Goal: Task Accomplishment & Management: Use online tool/utility

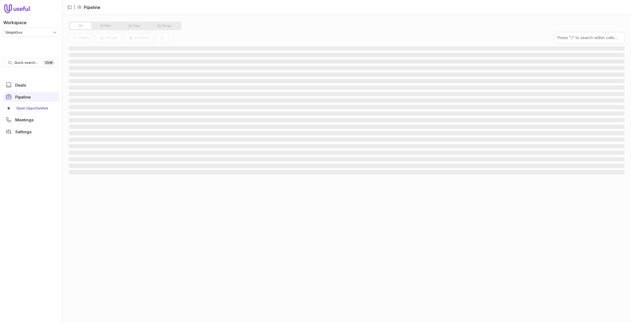
click at [10, 33] on html "Workspace SimpliGov Quick search... Ctrl K Deals Pipeline Open Opportunities Me…" at bounding box center [315, 161] width 631 height 322
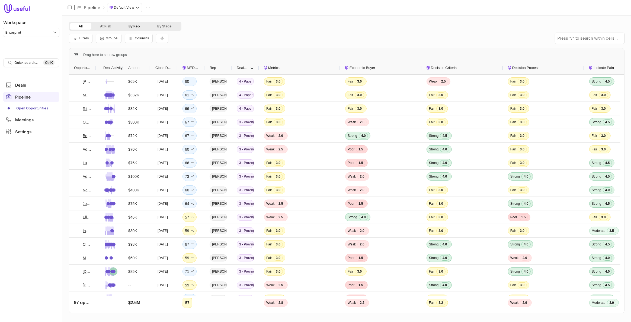
click at [138, 29] on button "By Rep" at bounding box center [134, 26] width 29 height 7
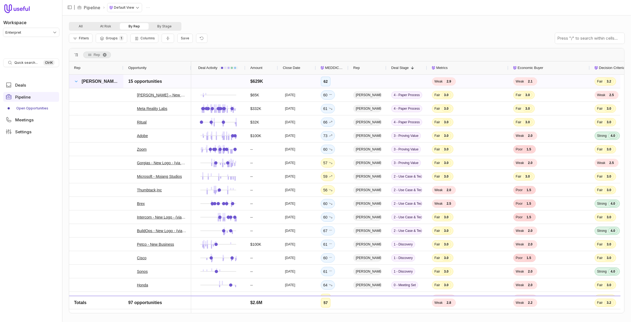
click at [75, 81] on span at bounding box center [76, 81] width 4 height 4
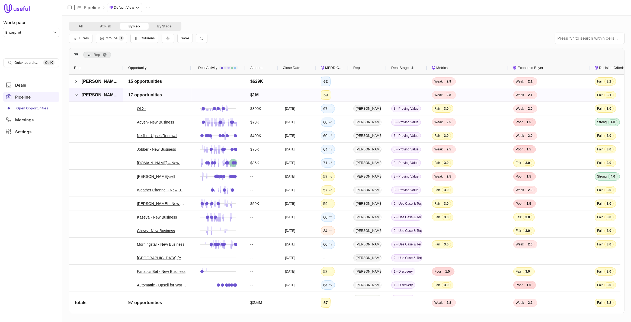
click at [73, 94] on div "[PERSON_NAME]" at bounding box center [96, 94] width 54 height 13
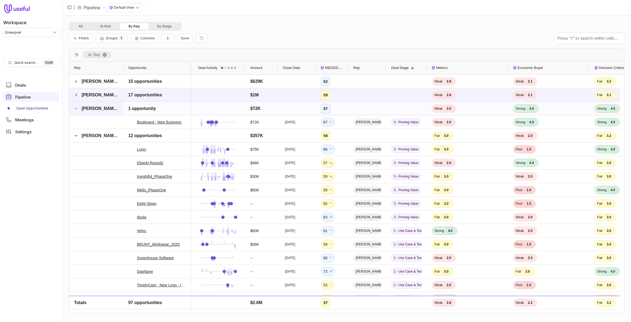
click at [76, 106] on span at bounding box center [76, 108] width 4 height 4
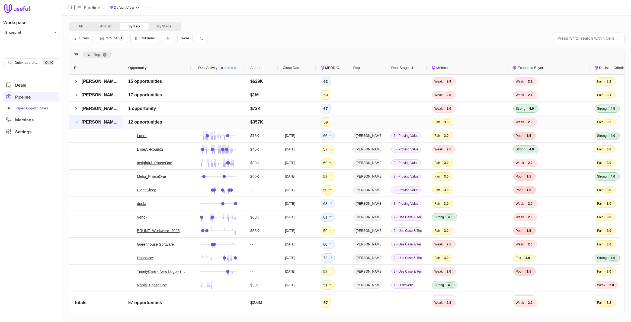
click at [75, 121] on span at bounding box center [76, 122] width 4 height 4
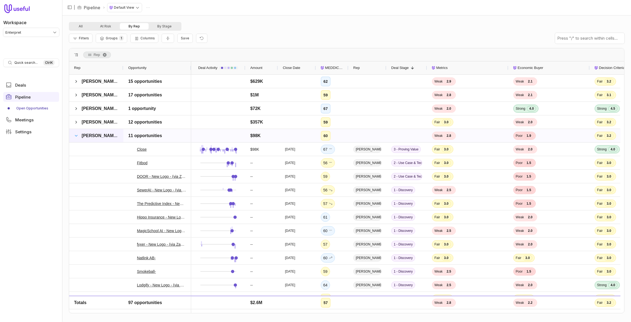
click at [75, 136] on span at bounding box center [76, 135] width 4 height 4
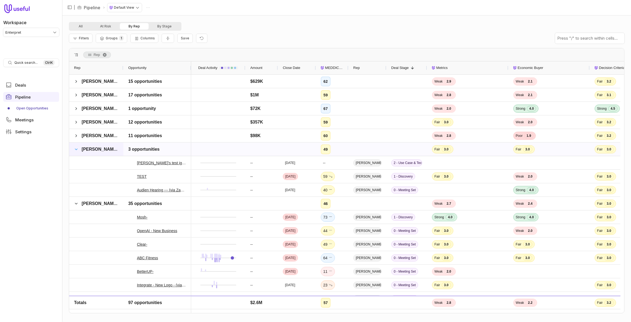
click at [76, 147] on span at bounding box center [76, 149] width 4 height 4
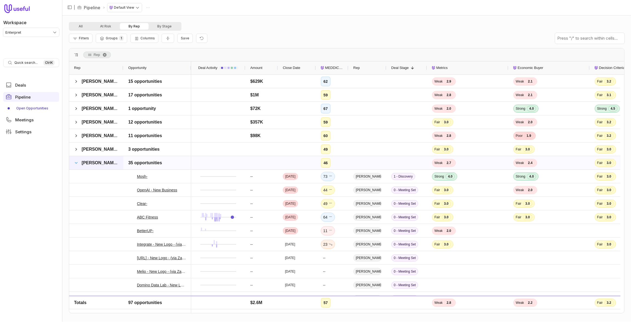
click at [74, 162] on span at bounding box center [76, 163] width 4 height 4
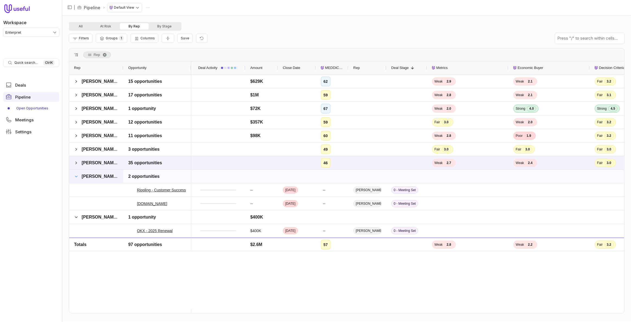
click at [76, 174] on span at bounding box center [76, 176] width 4 height 4
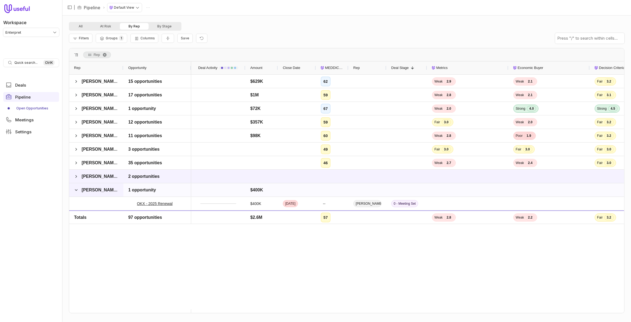
click at [79, 189] on span "[PERSON_NAME]" at bounding box center [96, 189] width 44 height 11
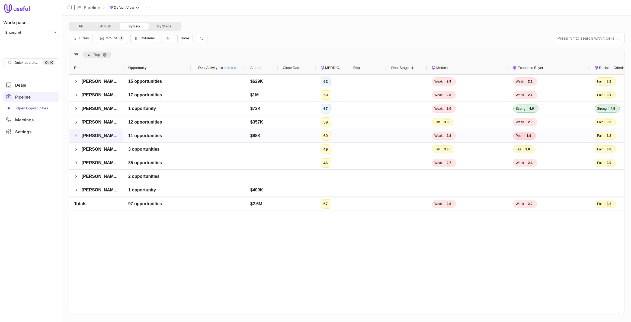
click at [76, 135] on span at bounding box center [76, 135] width 4 height 4
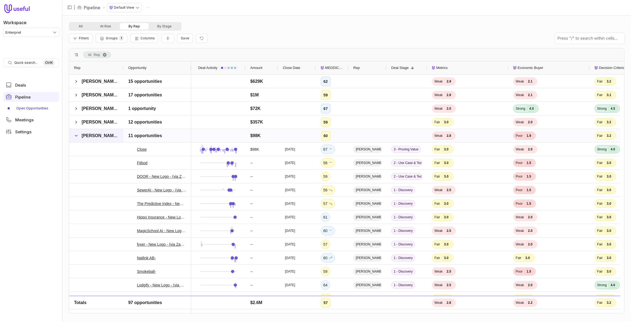
click at [76, 135] on span at bounding box center [76, 135] width 4 height 4
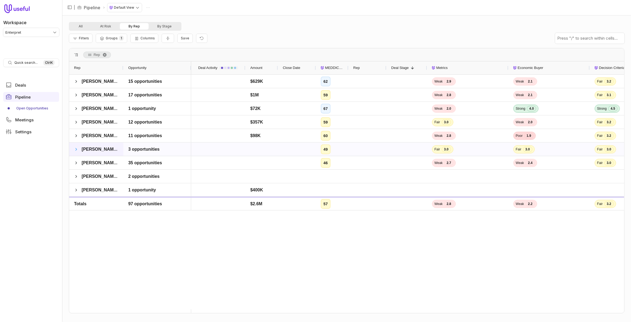
click at [76, 148] on span at bounding box center [76, 149] width 4 height 4
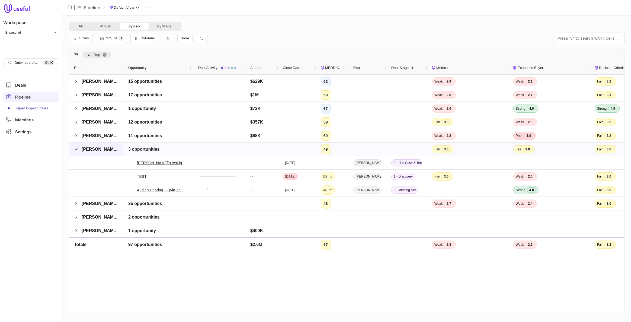
click at [76, 148] on span at bounding box center [76, 149] width 4 height 4
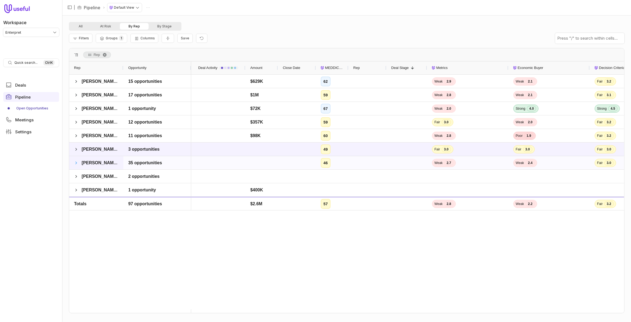
click at [75, 163] on span at bounding box center [76, 163] width 4 height 4
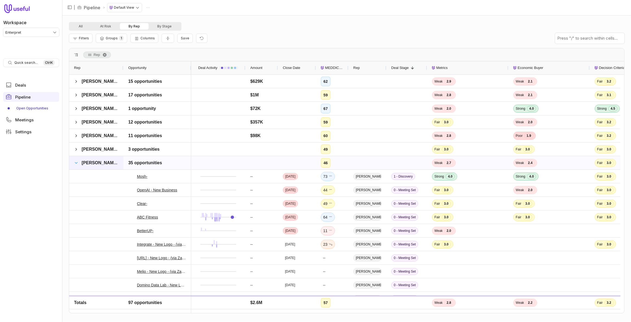
click at [78, 163] on span at bounding box center [76, 163] width 4 height 4
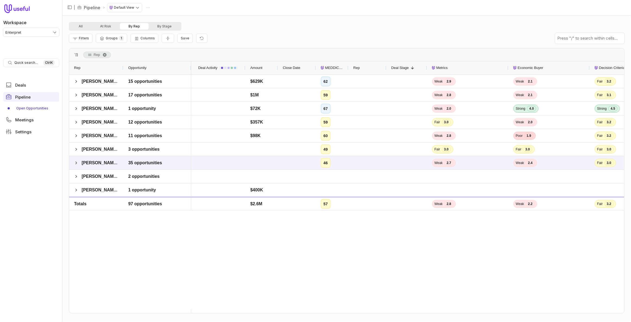
click at [126, 263] on div "[PERSON_NAME] 15 opportunities [PERSON_NAME] 17 opportunities [PERSON_NAME] 1 o…" at bounding box center [346, 192] width 555 height 234
click at [74, 135] on span at bounding box center [76, 135] width 4 height 4
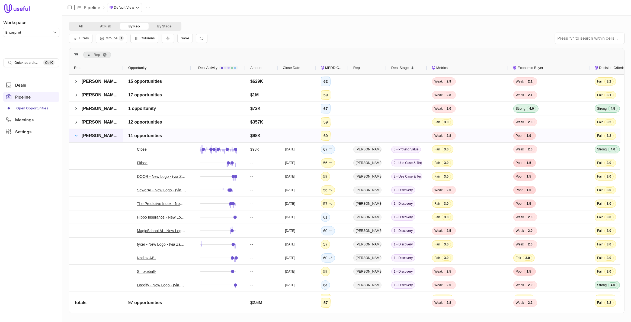
click at [75, 135] on span at bounding box center [76, 135] width 4 height 4
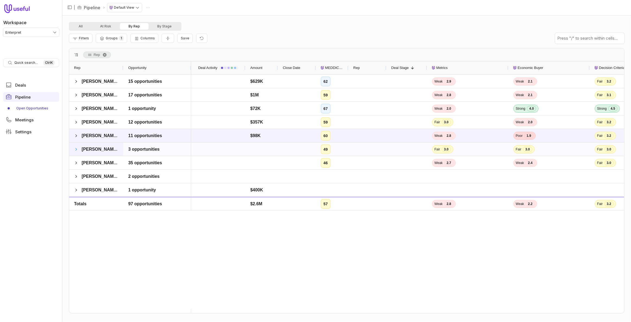
click at [75, 148] on span at bounding box center [76, 149] width 4 height 4
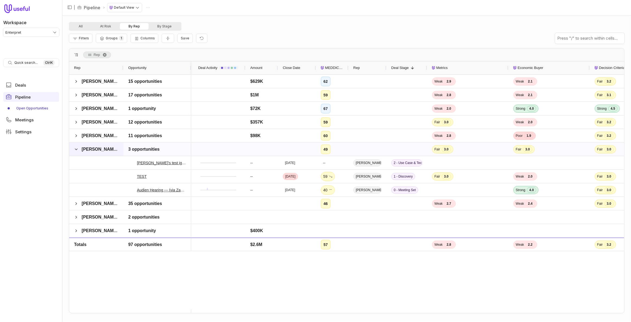
click at [75, 148] on span at bounding box center [76, 149] width 4 height 4
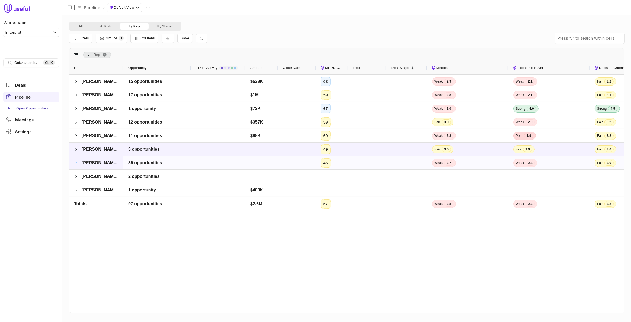
click at [76, 163] on span at bounding box center [76, 163] width 4 height 4
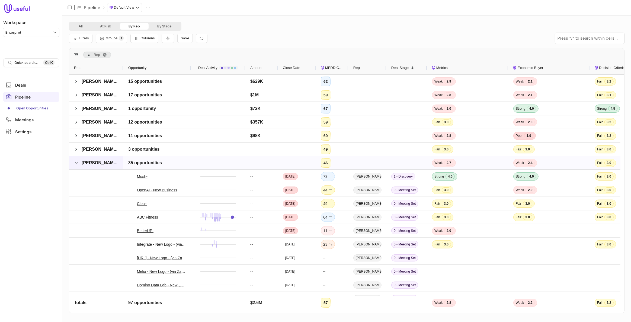
click at [76, 163] on span at bounding box center [76, 163] width 4 height 4
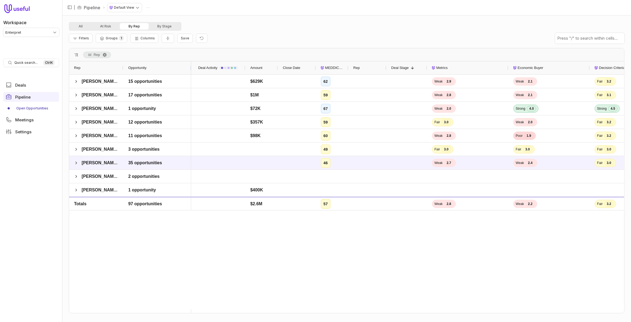
click at [12, 183] on nav "Workspace Enterpret Quick search... Ctrl K Deals Pipeline Open Opportunities Me…" at bounding box center [31, 161] width 62 height 322
click at [324, 69] on div "MEDDICC Score" at bounding box center [332, 67] width 23 height 13
click at [75, 82] on span at bounding box center [76, 81] width 4 height 4
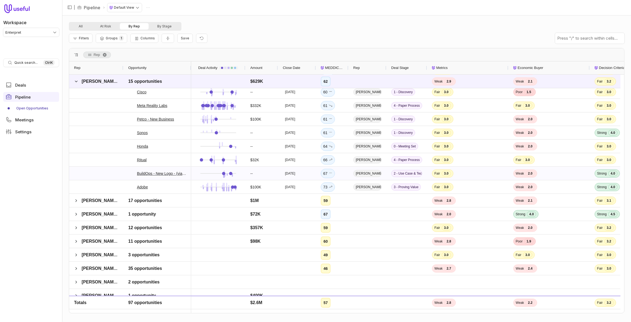
scroll to position [98, 0]
click at [75, 215] on span at bounding box center [76, 213] width 4 height 4
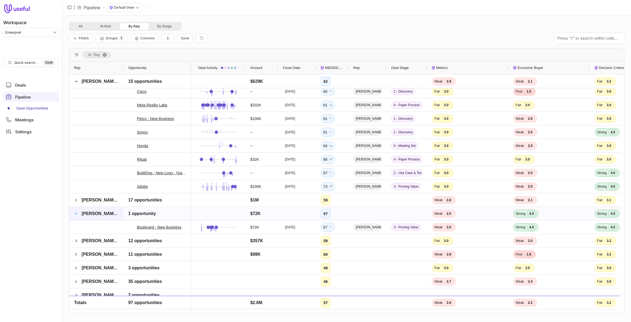
click at [75, 213] on span at bounding box center [76, 213] width 4 height 4
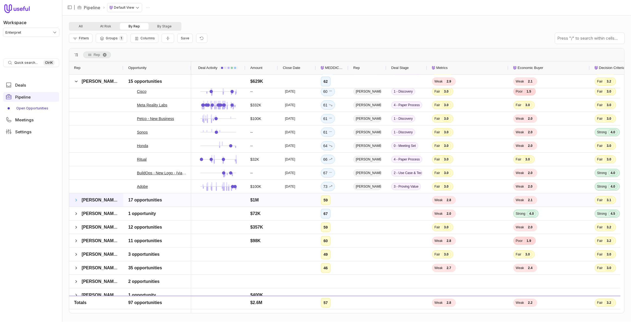
click at [76, 199] on span at bounding box center [76, 200] width 4 height 4
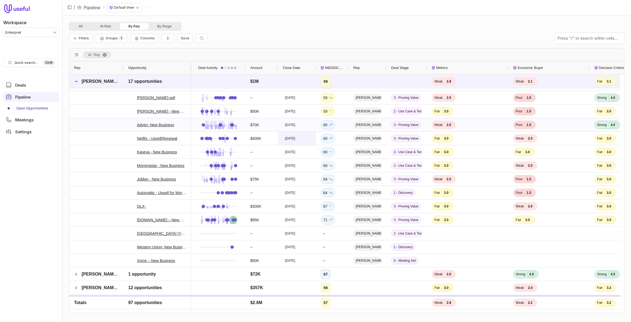
scroll to position [271, 0]
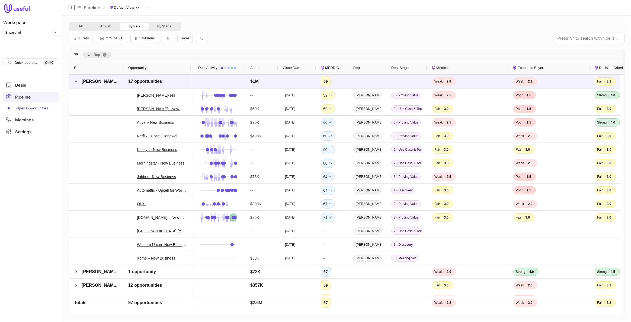
click at [13, 179] on nav "Workspace Enterpret Quick search... Ctrl K Deals Pipeline Open Opportunities Me…" at bounding box center [31, 161] width 62 height 322
click at [88, 76] on span "[PERSON_NAME]" at bounding box center [96, 81] width 44 height 11
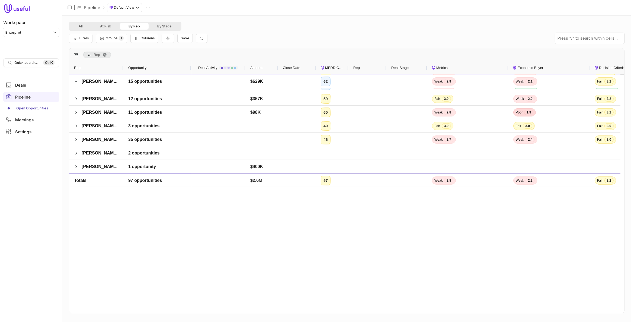
scroll to position [104, 0]
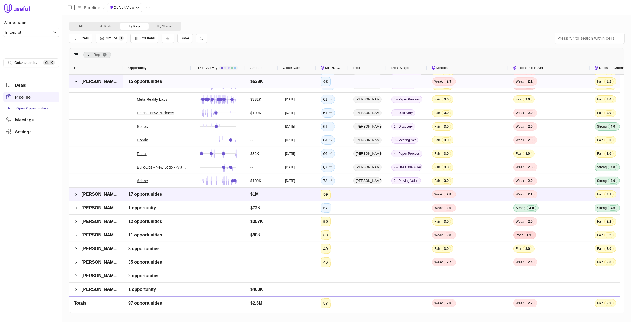
click at [79, 81] on span "[PERSON_NAME]" at bounding box center [96, 81] width 44 height 11
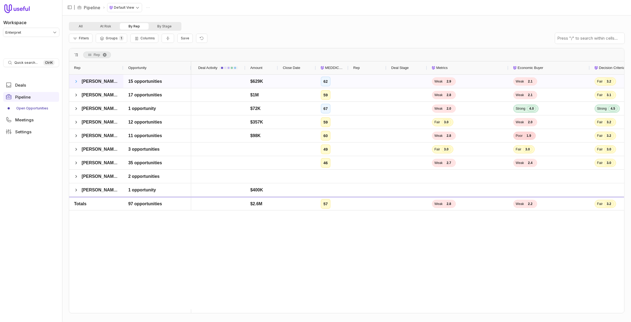
click at [74, 82] on span at bounding box center [76, 81] width 4 height 4
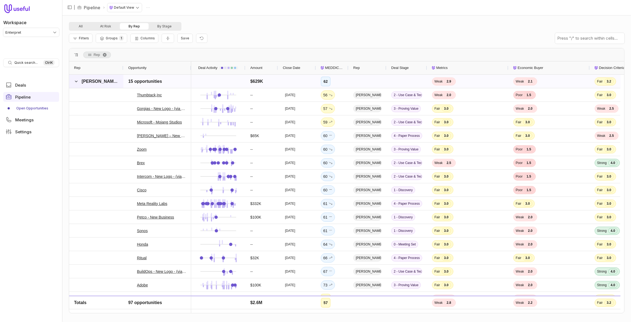
click at [74, 82] on span at bounding box center [76, 81] width 4 height 4
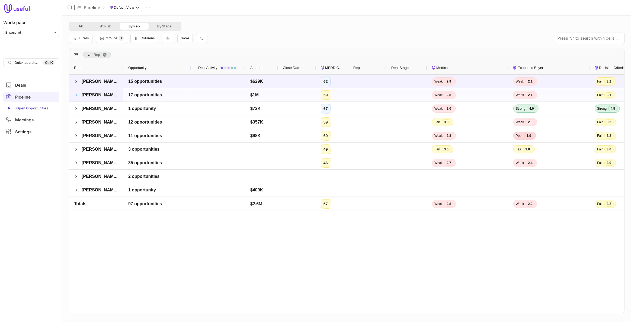
click at [76, 94] on span at bounding box center [76, 95] width 4 height 4
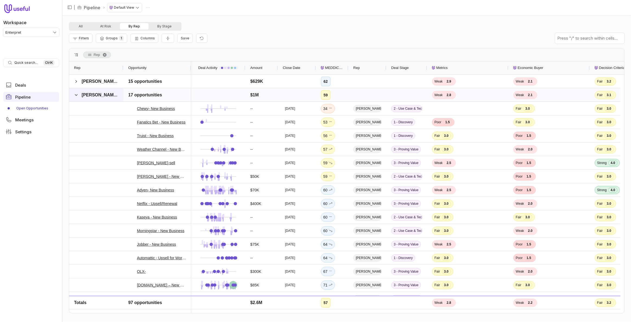
click at [72, 94] on div "[PERSON_NAME]" at bounding box center [96, 94] width 54 height 13
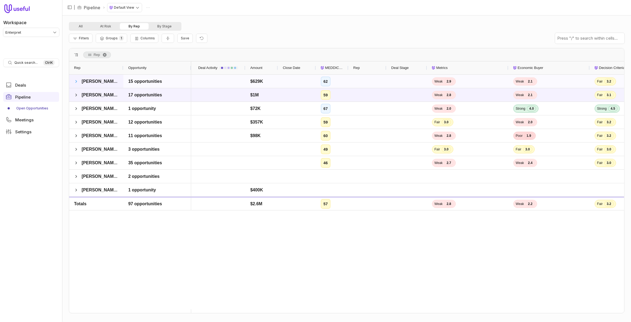
click at [75, 79] on span at bounding box center [76, 81] width 4 height 4
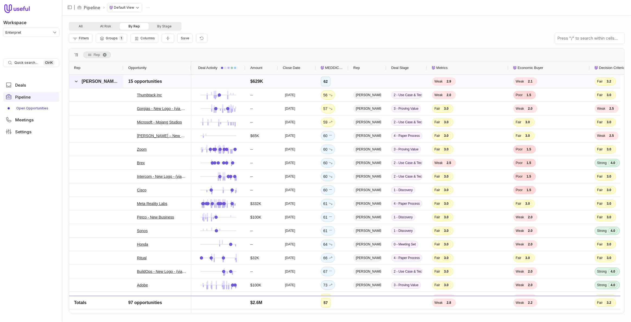
click at [74, 78] on span at bounding box center [76, 81] width 4 height 11
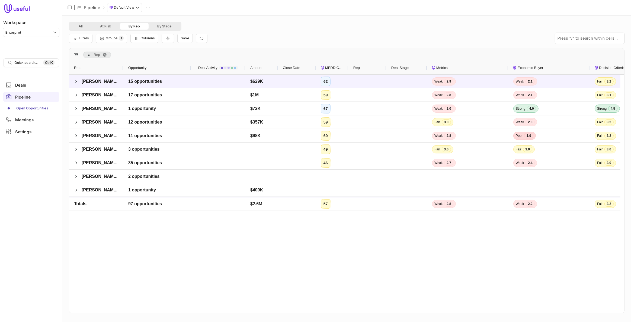
click at [127, 29] on button "By Rep" at bounding box center [134, 26] width 29 height 7
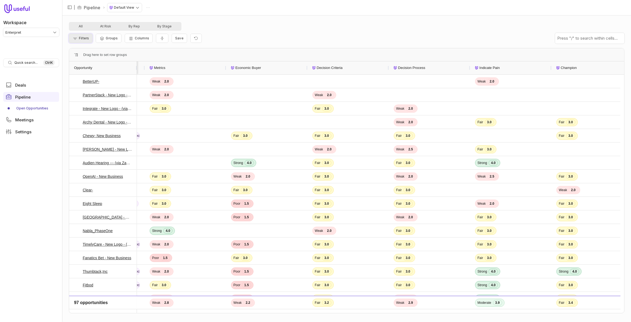
click at [85, 40] on span "Filters" at bounding box center [84, 38] width 10 height 4
click at [81, 74] on form "Add filter Clear all Close Apply filters" at bounding box center [155, 72] width 165 height 27
click at [84, 66] on button "Add filter" at bounding box center [87, 66] width 29 height 7
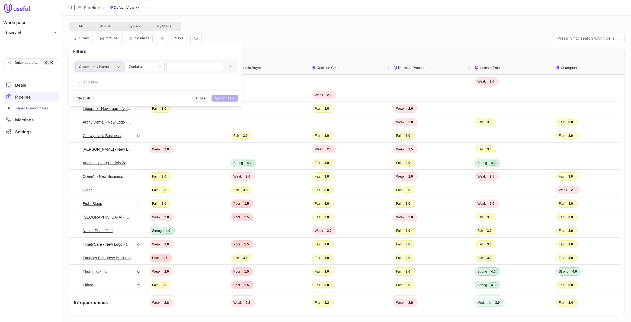
click at [89, 70] on button "Opportunity Name" at bounding box center [99, 66] width 49 height 9
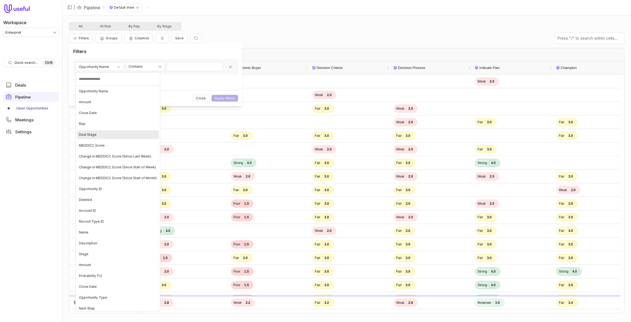
click at [102, 130] on div "Deal Stage" at bounding box center [118, 134] width 82 height 9
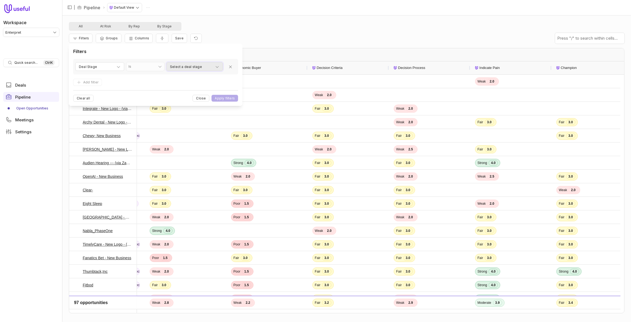
click at [196, 67] on span "Select a deal stage" at bounding box center [186, 67] width 32 height 7
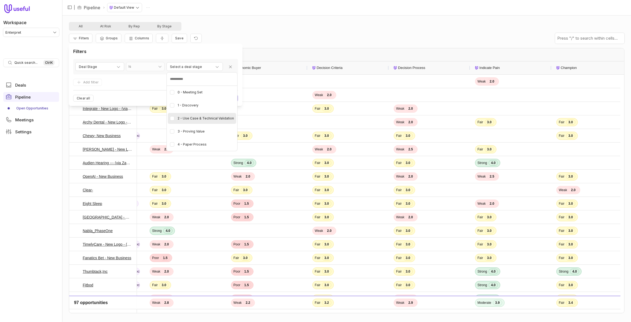
click at [169, 118] on div "2 - Use Case & Technical Validation" at bounding box center [202, 118] width 68 height 11
click at [171, 130] on Value "button" at bounding box center [172, 131] width 4 height 4
click at [170, 144] on Process "button" at bounding box center [172, 144] width 4 height 4
click at [208, 57] on html "Workspace Enterpret Quick search... Ctrl K Deals Pipeline Open Opportunities Me…" at bounding box center [315, 161] width 631 height 322
click at [230, 95] on button "Apply filters" at bounding box center [225, 98] width 27 height 7
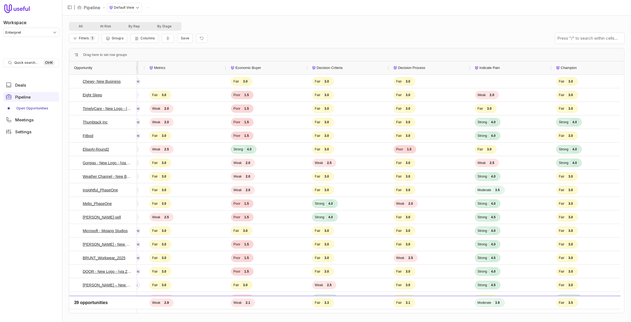
scroll to position [0, 227]
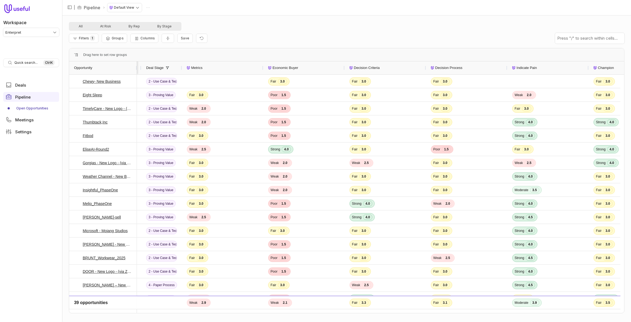
click at [475, 30] on div "All At Risk By Rep By Stage" at bounding box center [347, 26] width 556 height 9
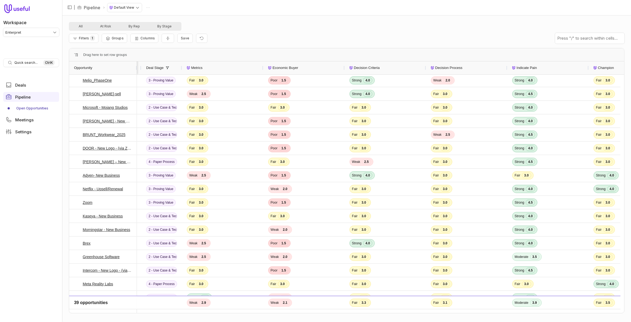
click at [21, 203] on nav "Workspace Enterpret Quick search... Ctrl K Deals Pipeline Open Opportunities Me…" at bounding box center [31, 161] width 62 height 322
